Goal: Task Accomplishment & Management: Manage account settings

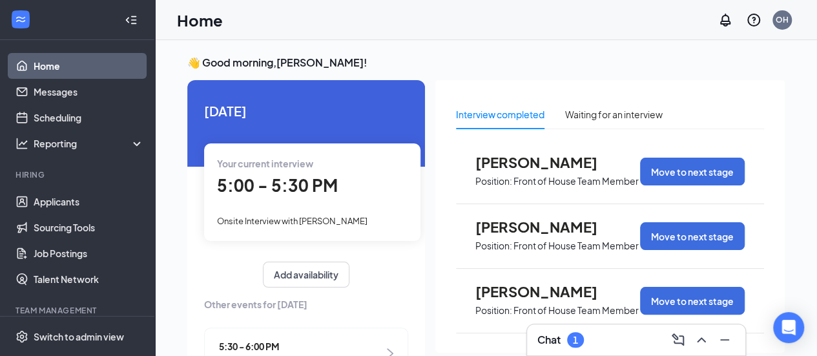
click at [290, 189] on span "5:00 - 5:30 PM" at bounding box center [277, 184] width 121 height 21
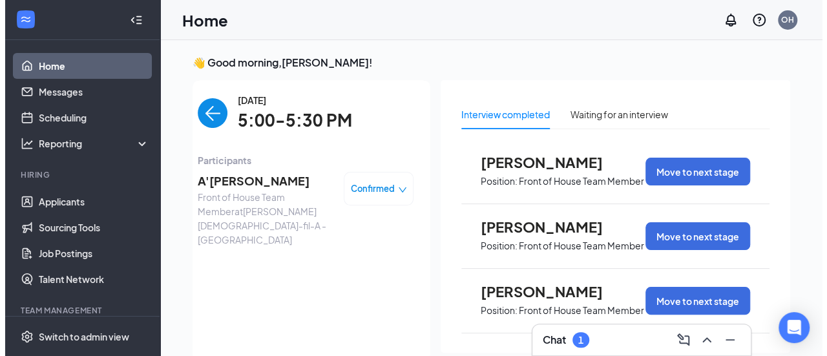
scroll to position [5, 0]
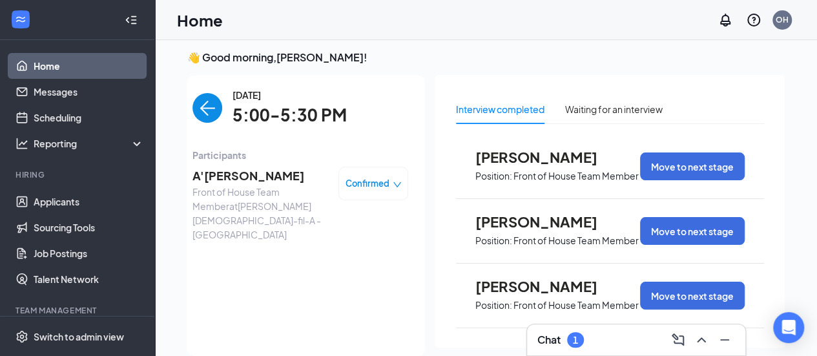
click at [245, 178] on span "A'[PERSON_NAME]" at bounding box center [261, 176] width 136 height 18
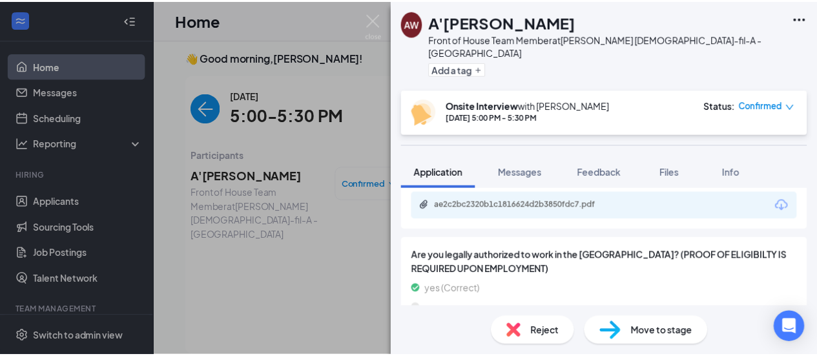
scroll to position [1492, 0]
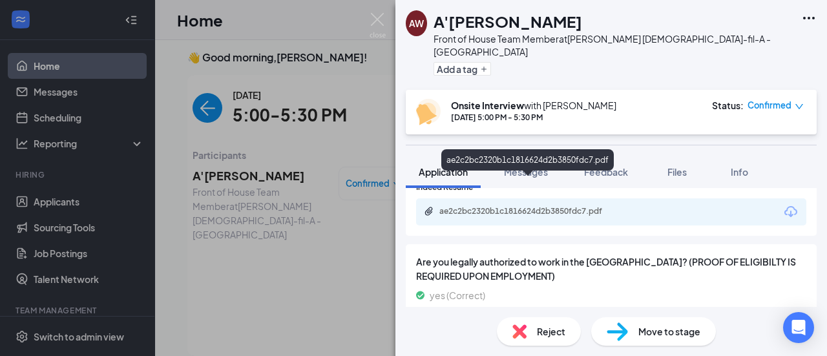
click at [512, 206] on div "ae2c2bc2320b1c1816624d2b3850fdc7.pdf" at bounding box center [529, 211] width 181 height 10
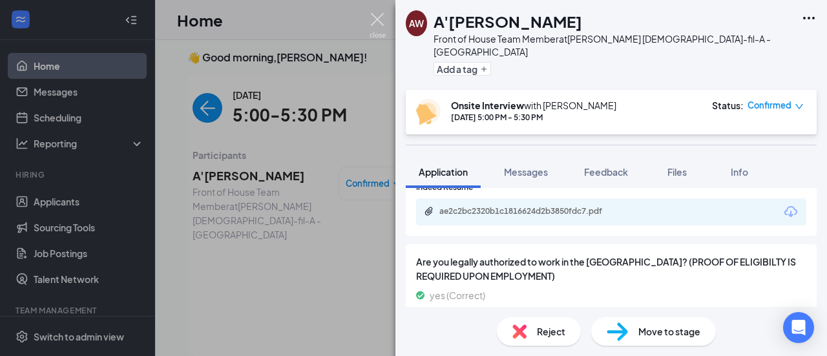
click at [377, 23] on img at bounding box center [378, 25] width 16 height 25
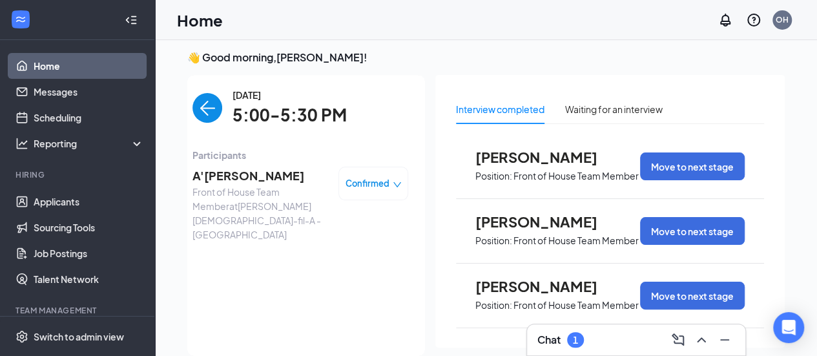
click at [199, 105] on img "back-button" at bounding box center [208, 108] width 30 height 30
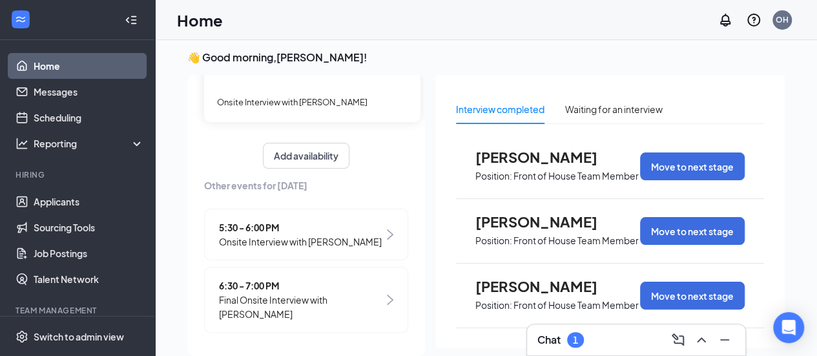
scroll to position [130, 0]
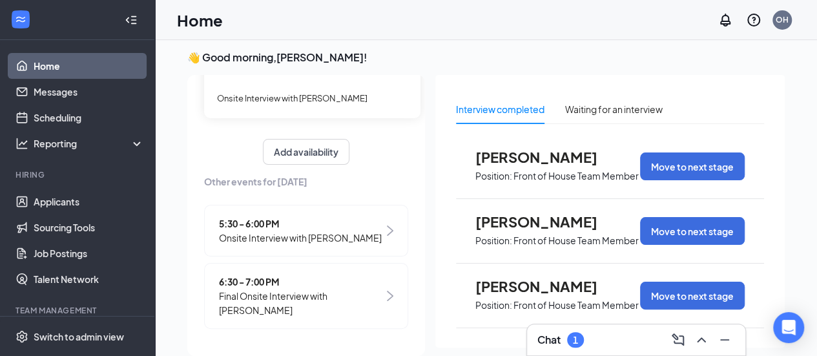
click at [265, 216] on span "5:30 - 6:00 PM" at bounding box center [300, 223] width 163 height 14
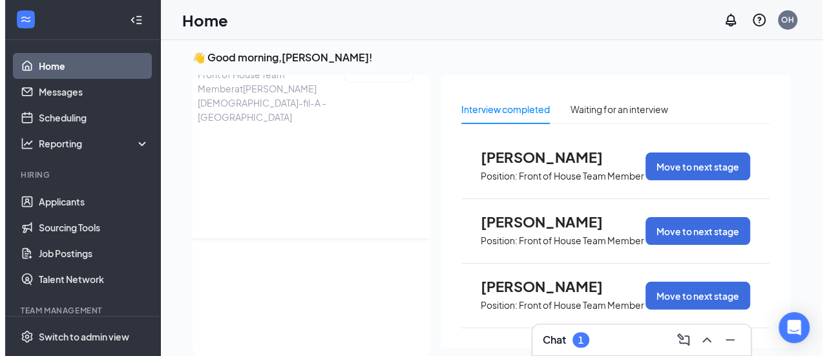
scroll to position [0, 0]
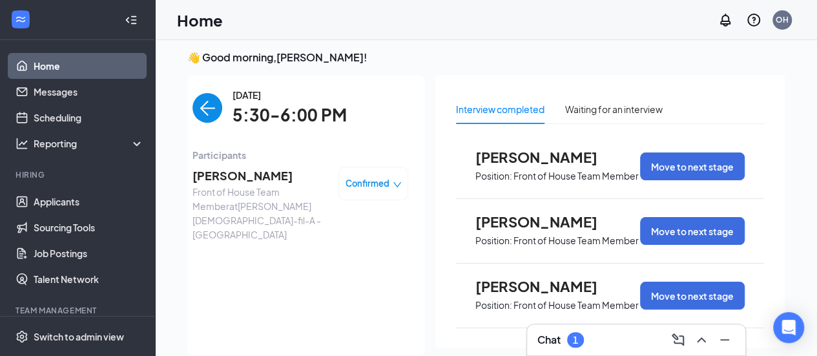
click at [235, 196] on span "Front of House Team Member at [PERSON_NAME] [DEMOGRAPHIC_DATA]-fil-A - [GEOGRAP…" at bounding box center [261, 213] width 136 height 57
click at [227, 182] on span "[PERSON_NAME]" at bounding box center [261, 176] width 136 height 18
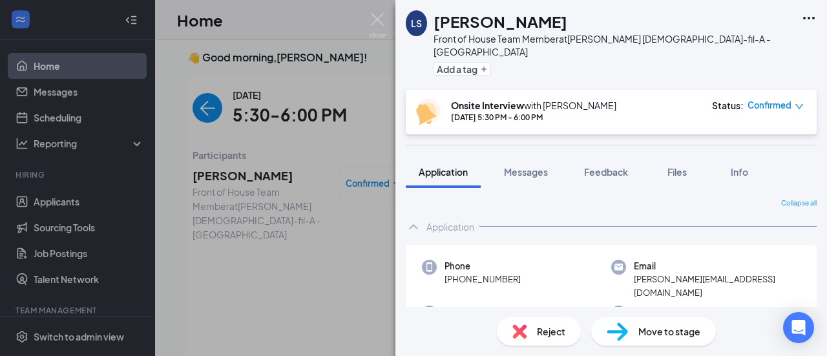
click at [807, 17] on icon "Ellipses" at bounding box center [809, 18] width 16 height 16
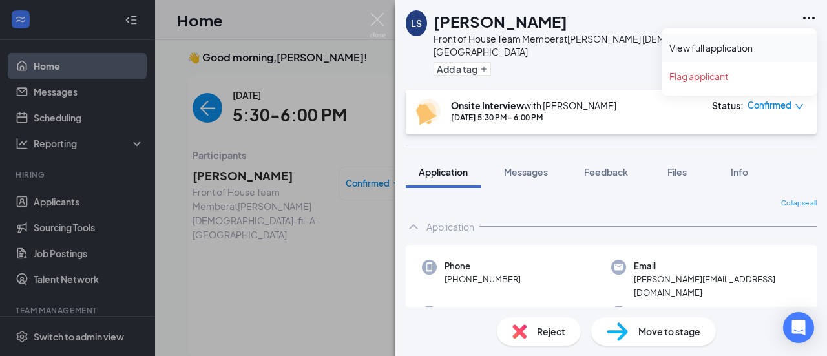
click at [724, 46] on link "View full application" at bounding box center [739, 47] width 140 height 13
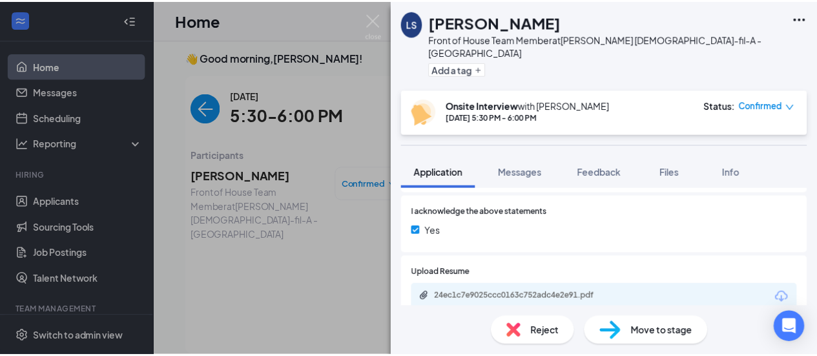
scroll to position [1626, 0]
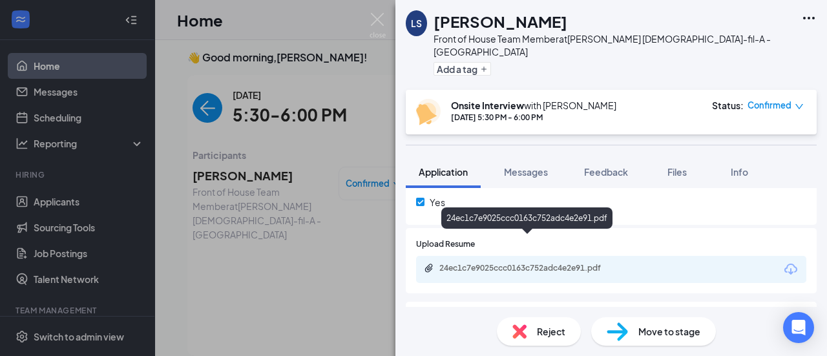
click at [485, 263] on div "24ec1c7e9025ccc0163c752adc4e2e91.pdf" at bounding box center [529, 268] width 181 height 10
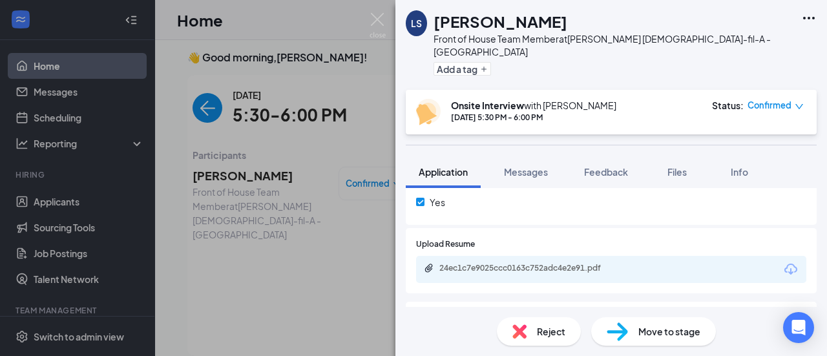
click at [199, 107] on div "LS [PERSON_NAME] Front of House Team Member at [PERSON_NAME] [DEMOGRAPHIC_DATA]…" at bounding box center [413, 178] width 827 height 356
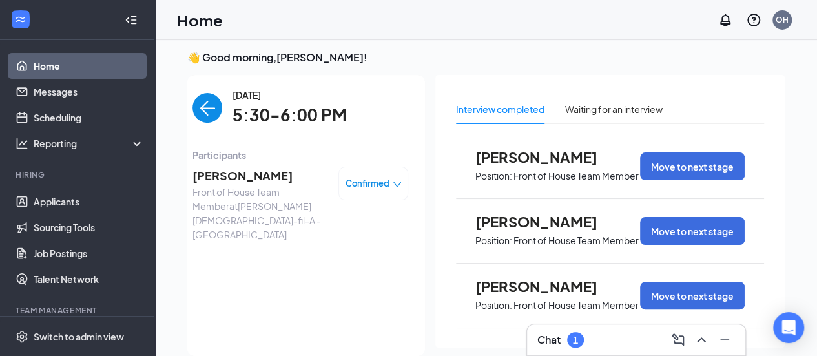
click at [199, 107] on img "back-button" at bounding box center [208, 108] width 30 height 30
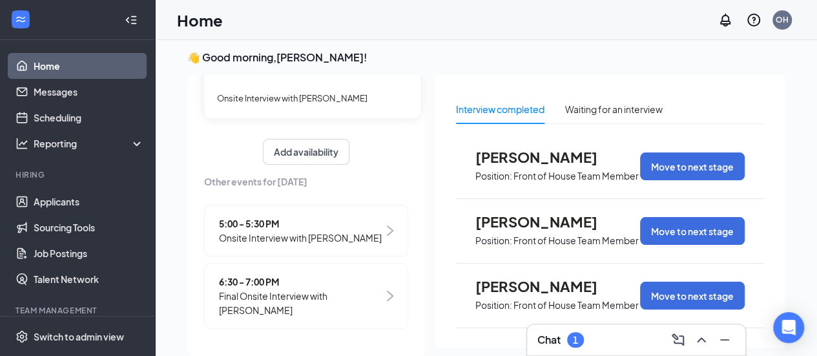
scroll to position [130, 0]
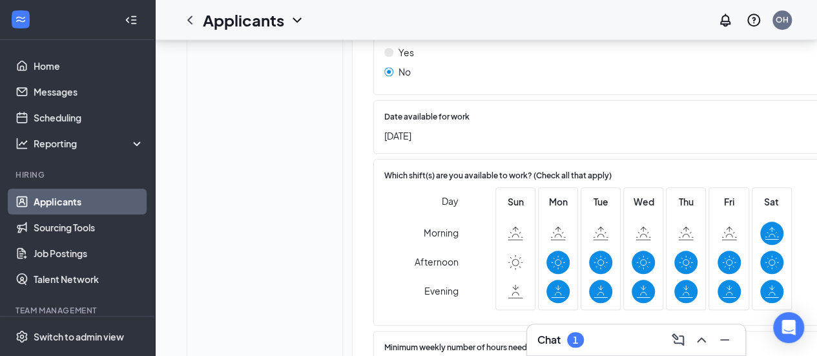
scroll to position [646, 0]
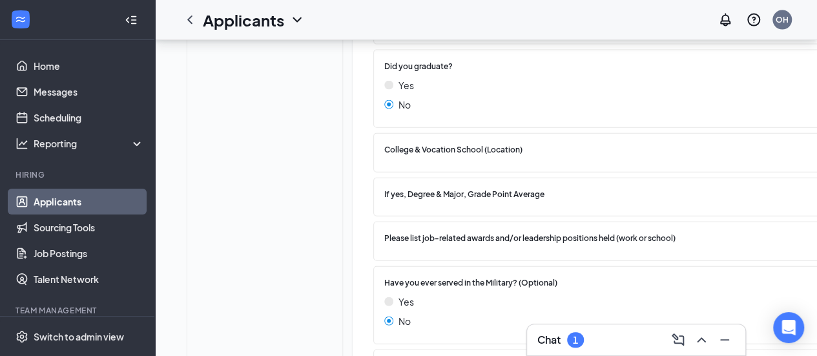
scroll to position [1486, 0]
